Goal: Task Accomplishment & Management: Use online tool/utility

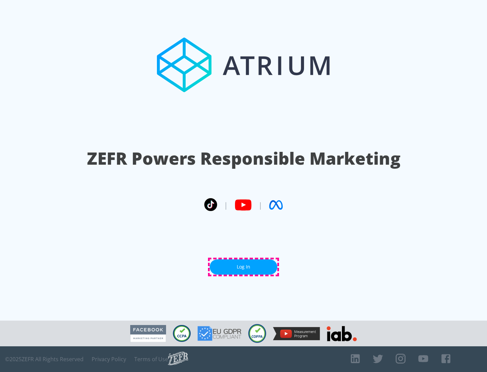
click at [243, 267] on link "Log In" at bounding box center [244, 266] width 68 height 15
